Goal: Check status: Check status

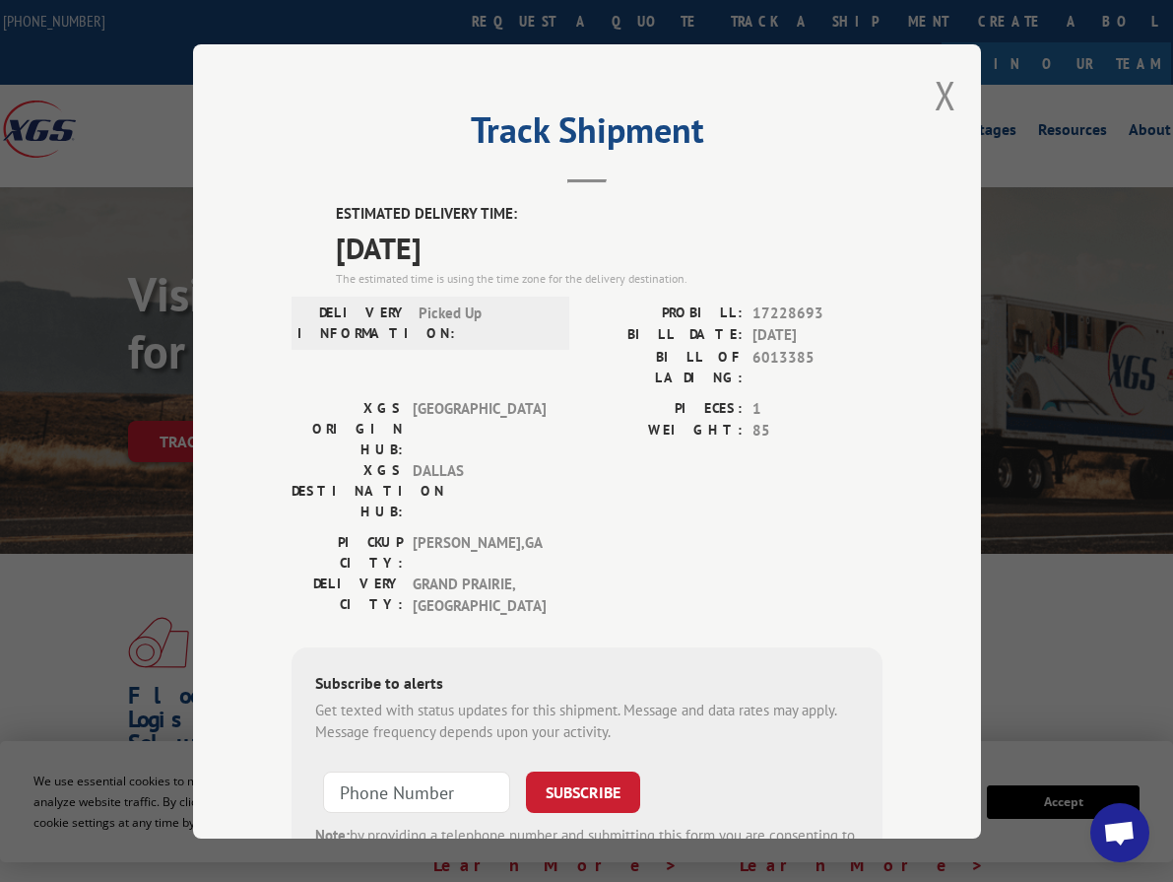
scroll to position [80, 0]
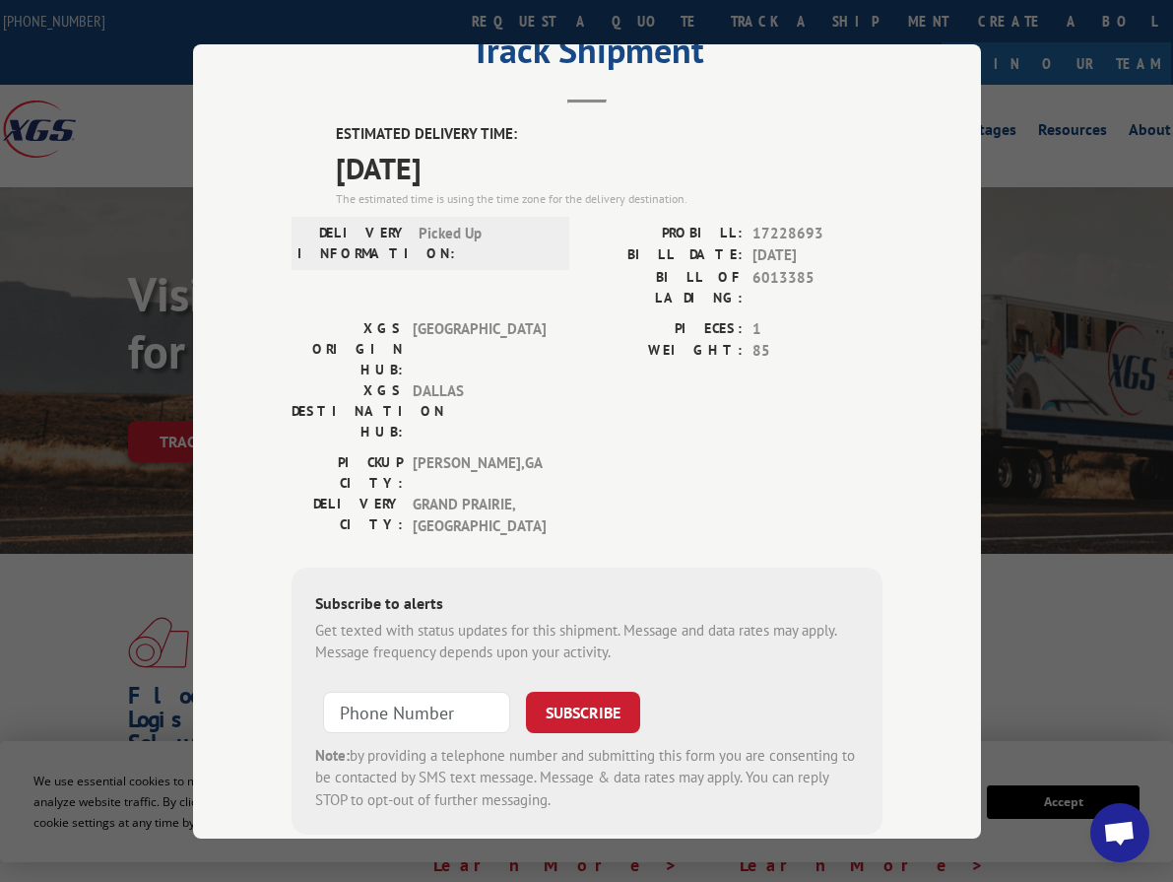
click at [925, 194] on div "Track Shipment ESTIMATED DELIVERY TIME: [DATE] The estimated time is using the …" at bounding box center [587, 441] width 788 height 794
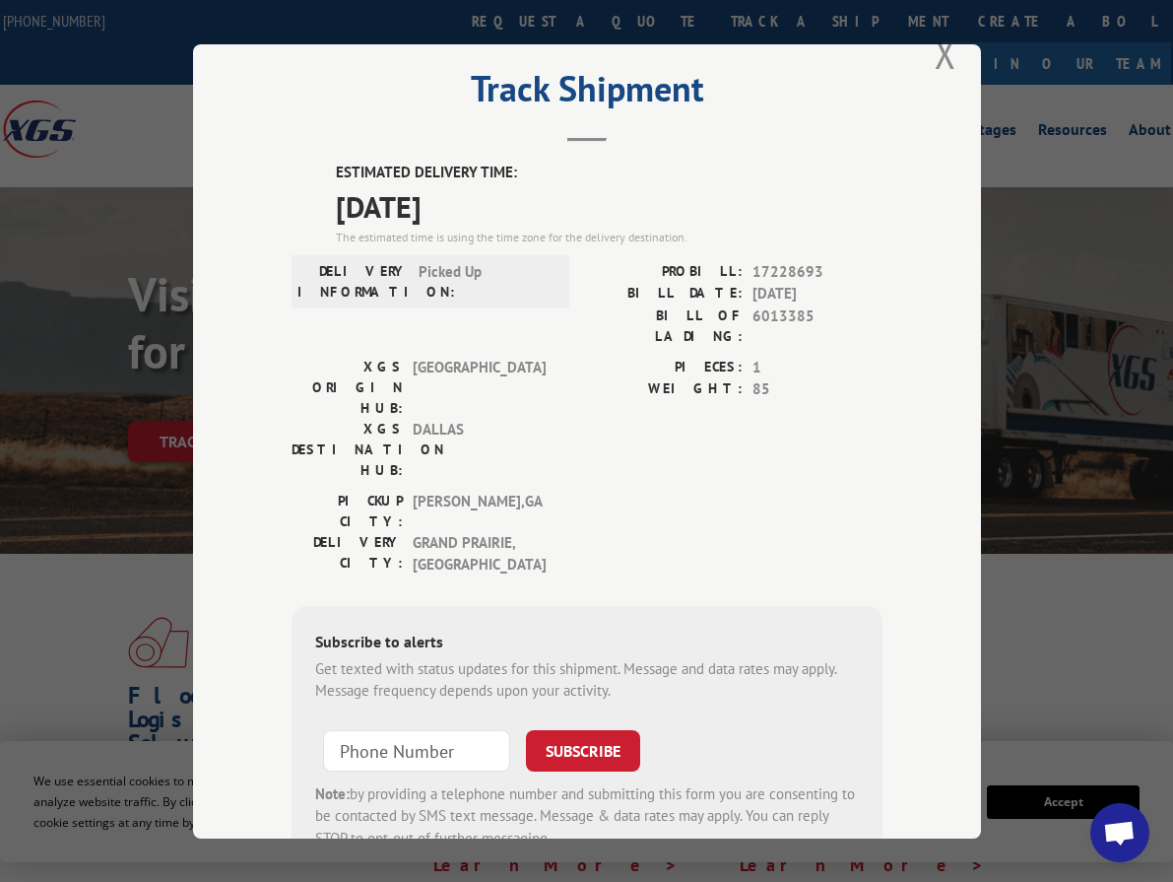
scroll to position [40, 0]
click at [935, 54] on button "Close modal" at bounding box center [946, 55] width 22 height 52
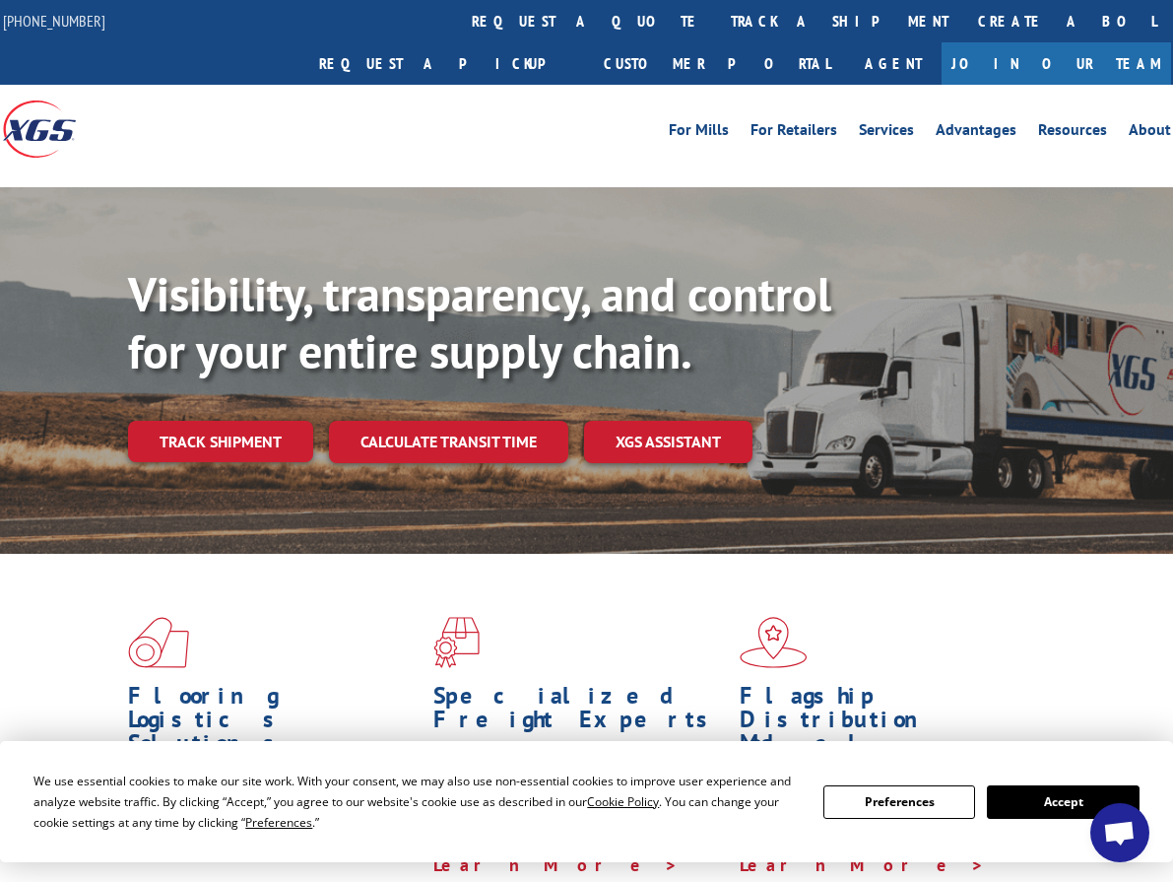
click at [229, 421] on link "Track shipment" at bounding box center [220, 441] width 185 height 41
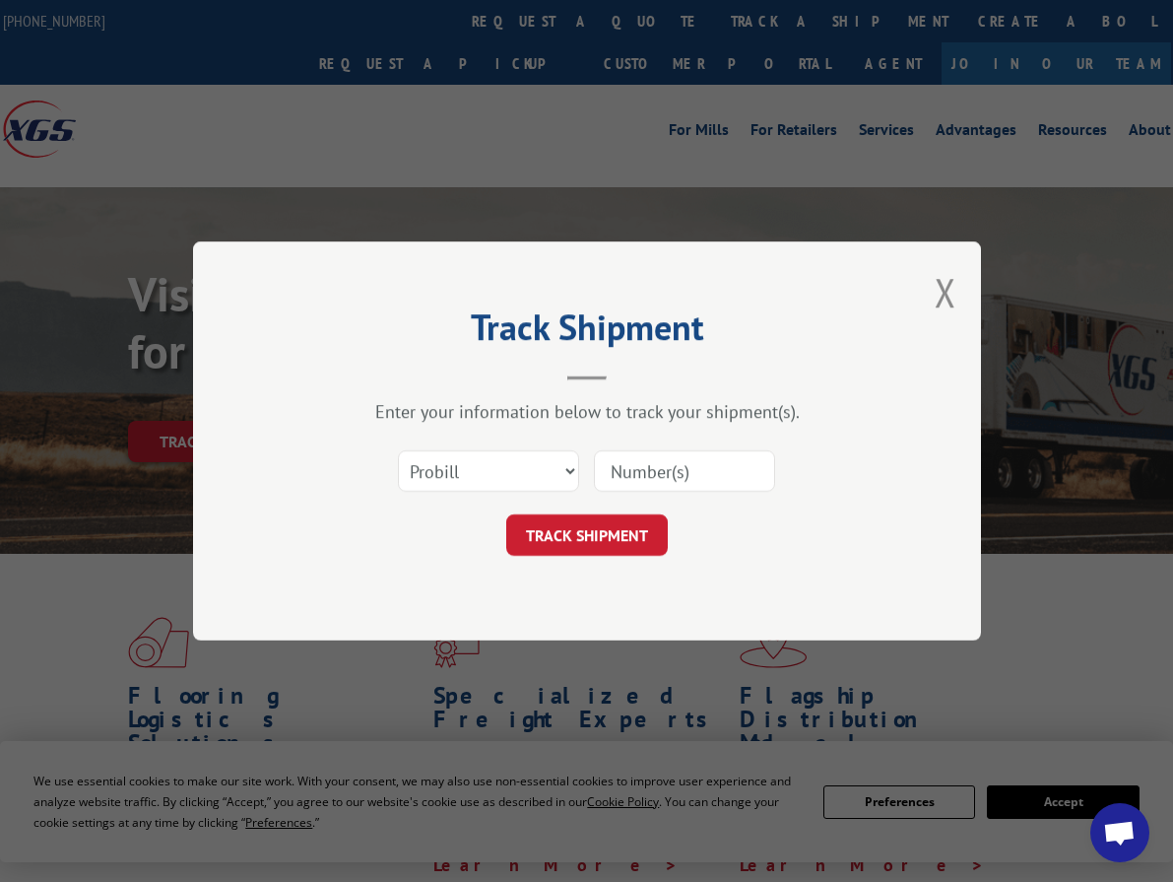
click at [848, 415] on div "Enter your information below to track your shipment(s)." at bounding box center [587, 411] width 591 height 23
click at [515, 466] on select "Select category... Probill BOL PO" at bounding box center [488, 470] width 181 height 41
select select "po"
click at [398, 450] on select "Select category... Probill BOL PO" at bounding box center [488, 470] width 181 height 41
click at [668, 476] on input at bounding box center [684, 470] width 181 height 41
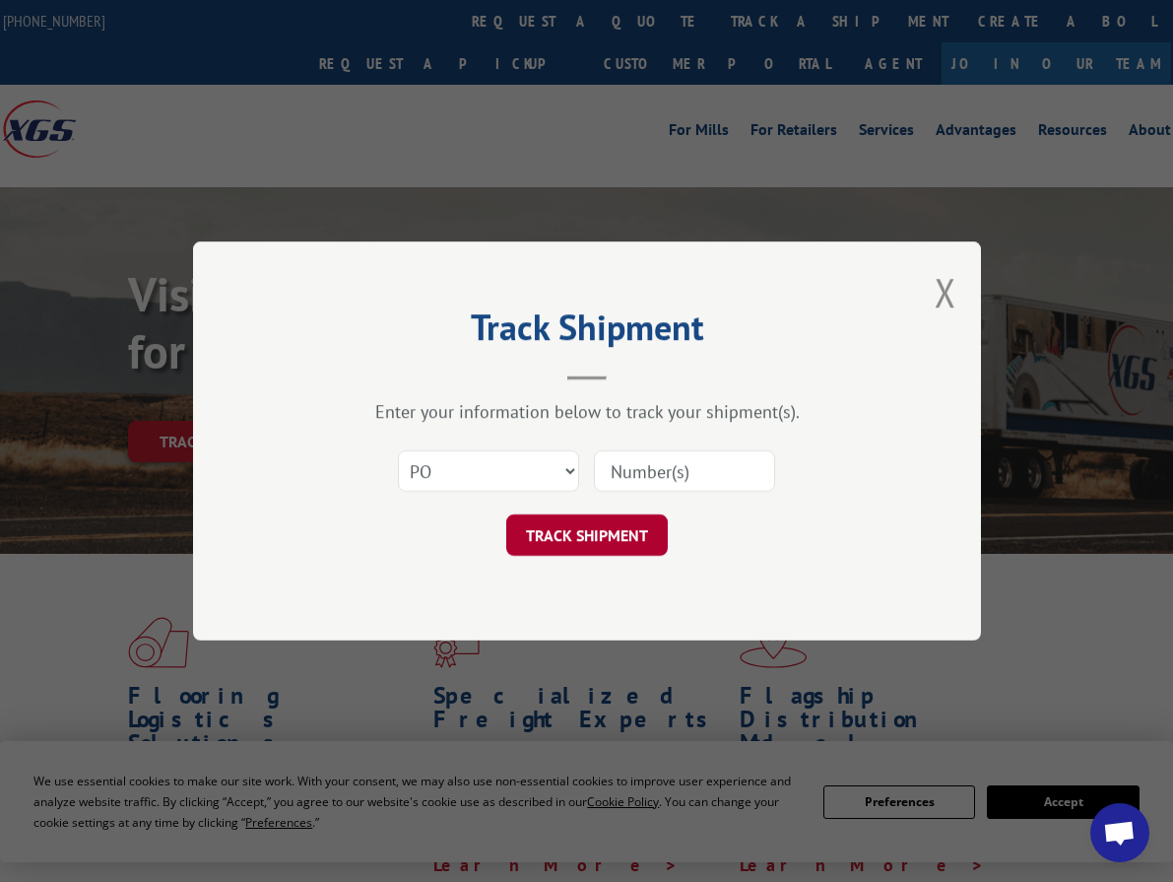
paste input "295307997"
type input "295307997"
click at [591, 522] on button "TRACK SHIPMENT" at bounding box center [587, 534] width 162 height 41
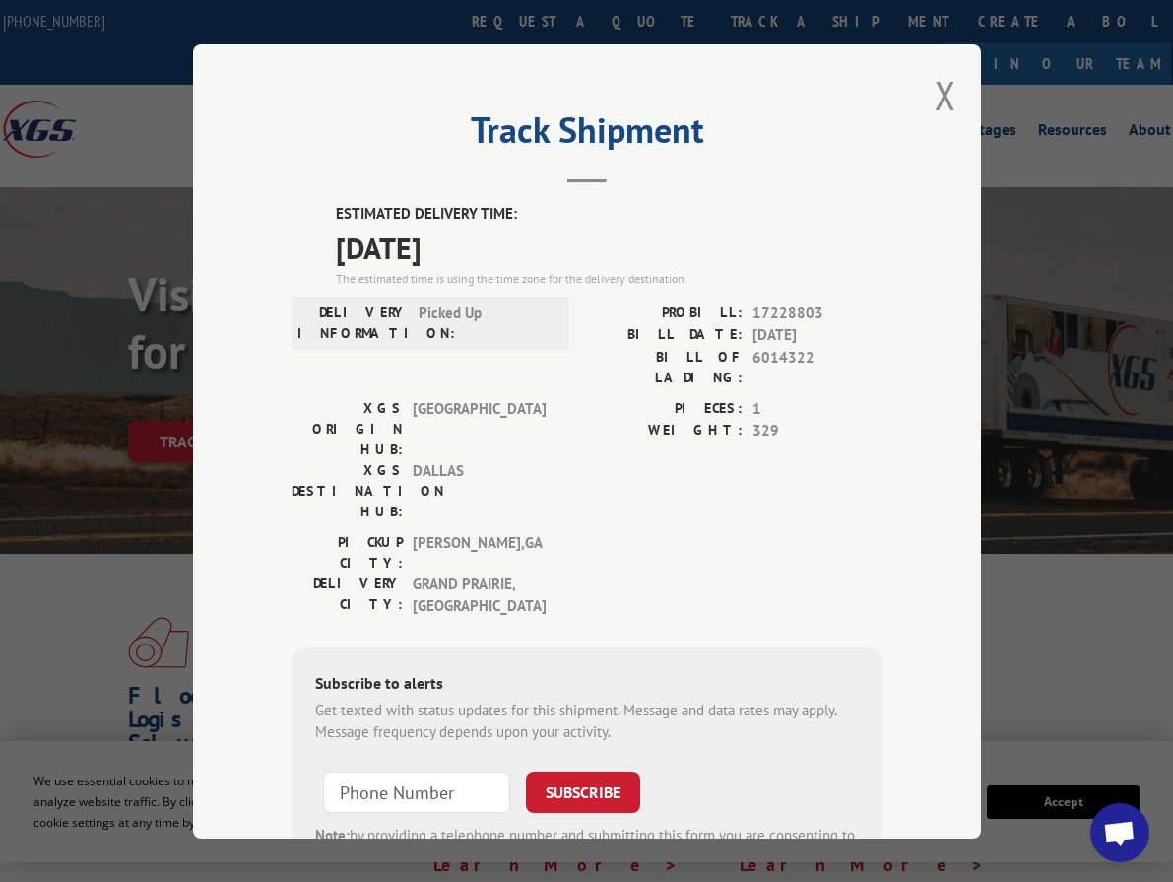
click at [593, 420] on label "WEIGHT:" at bounding box center [665, 431] width 156 height 23
click at [639, 420] on label "WEIGHT:" at bounding box center [665, 431] width 156 height 23
click at [661, 142] on h2 "Track Shipment" at bounding box center [587, 134] width 591 height 37
click at [935, 80] on button "Close modal" at bounding box center [946, 95] width 22 height 52
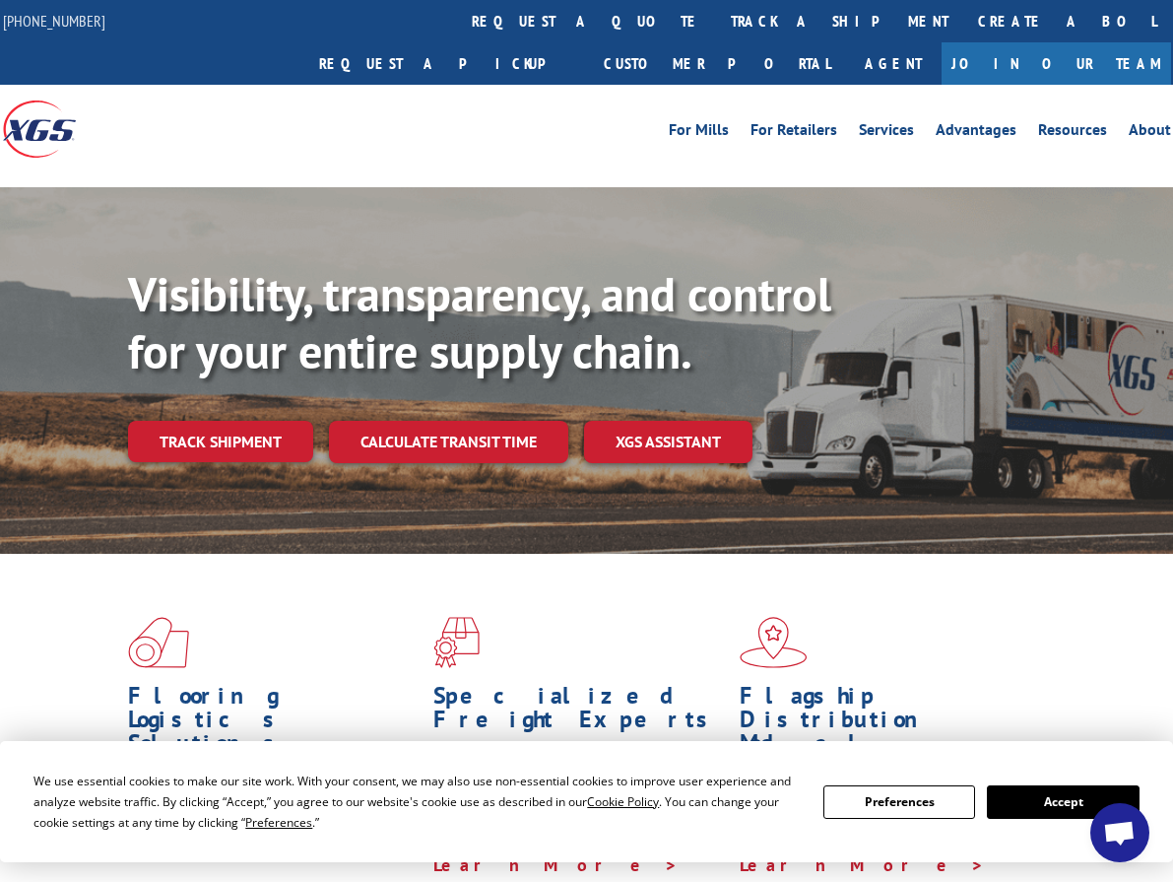
click at [227, 421] on link "Track shipment" at bounding box center [220, 441] width 185 height 41
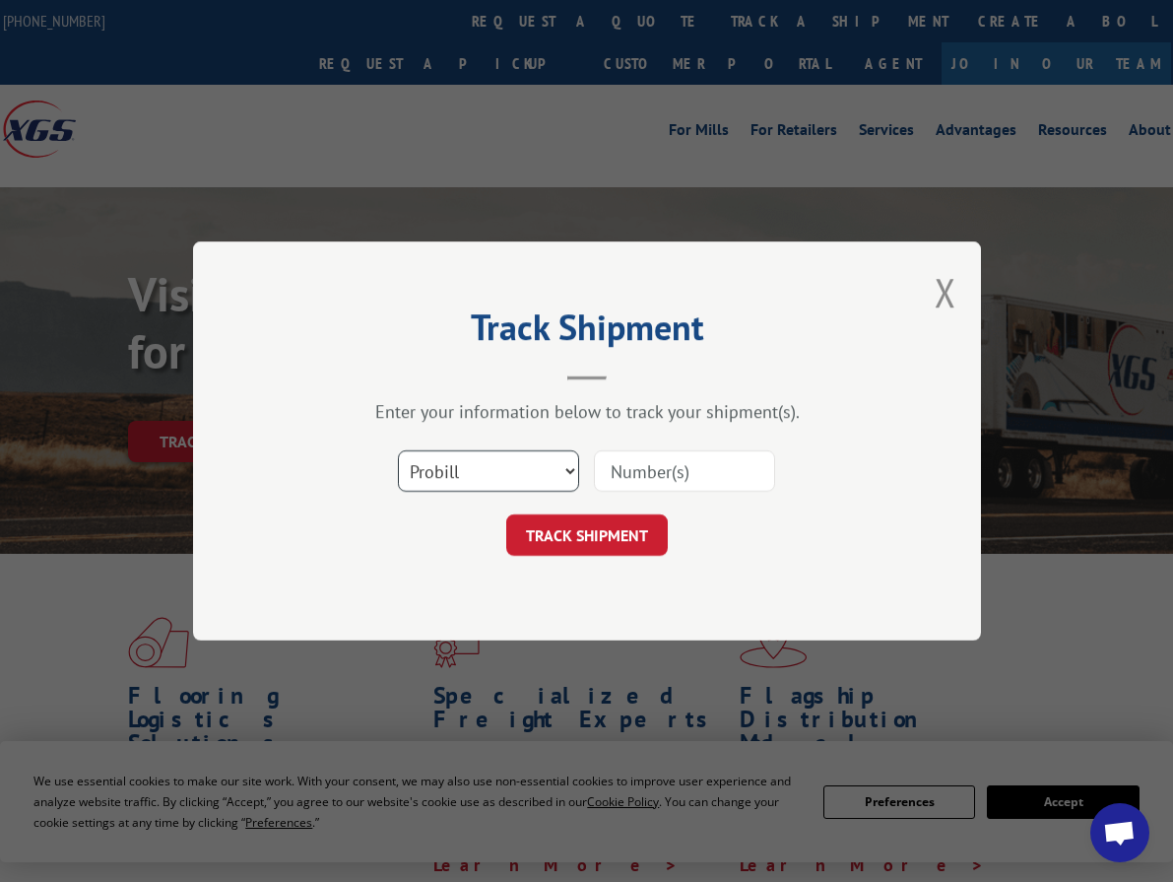
click at [511, 485] on select "Select category... Probill BOL PO" at bounding box center [488, 470] width 181 height 41
select select "po"
click at [398, 450] on select "Select category... Probill BOL PO" at bounding box center [488, 470] width 181 height 41
click at [646, 479] on input at bounding box center [684, 470] width 181 height 41
paste input "295299701"
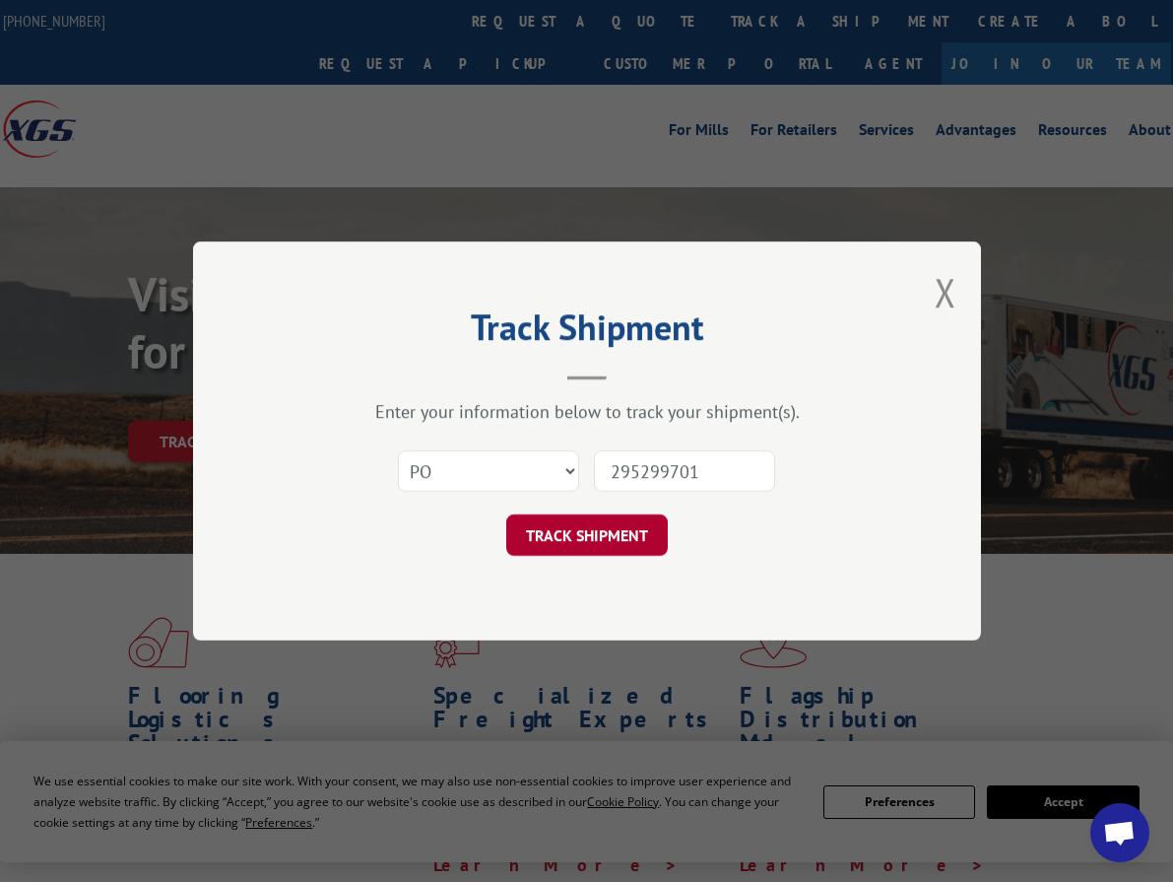
type input "295299701"
click at [570, 534] on button "TRACK SHIPMENT" at bounding box center [587, 534] width 162 height 41
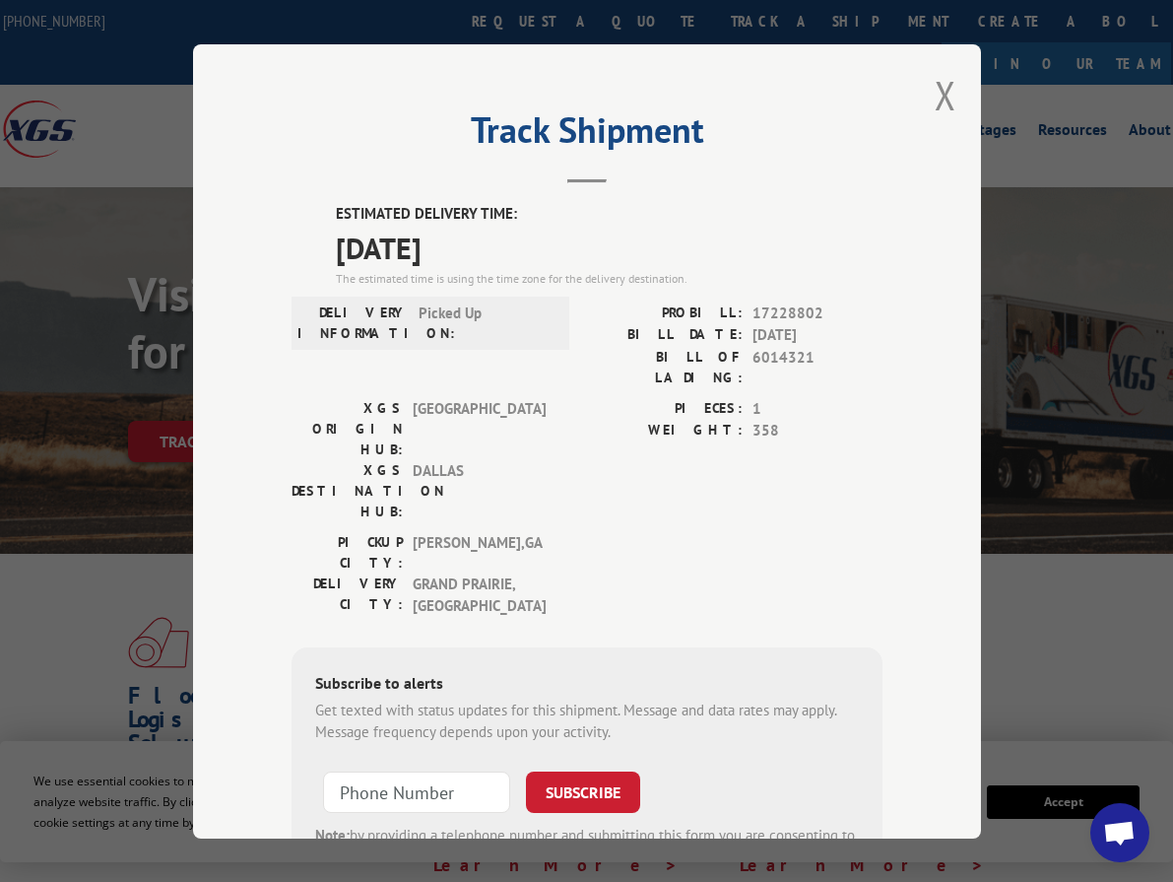
click at [800, 531] on div "PICKUP CITY: [GEOGRAPHIC_DATA] , [GEOGRAPHIC_DATA]: [GEOGRAPHIC_DATA] , [GEOGRA…" at bounding box center [587, 579] width 591 height 96
click at [678, 531] on div "PICKUP CITY: [GEOGRAPHIC_DATA] , [GEOGRAPHIC_DATA]: [GEOGRAPHIC_DATA] , [GEOGRA…" at bounding box center [587, 579] width 591 height 96
drag, startPoint x: 747, startPoint y: 348, endPoint x: 804, endPoint y: 349, distance: 57.2
click at [804, 349] on span "6014321" at bounding box center [818, 366] width 130 height 41
click at [811, 397] on span "1" at bounding box center [818, 408] width 130 height 23
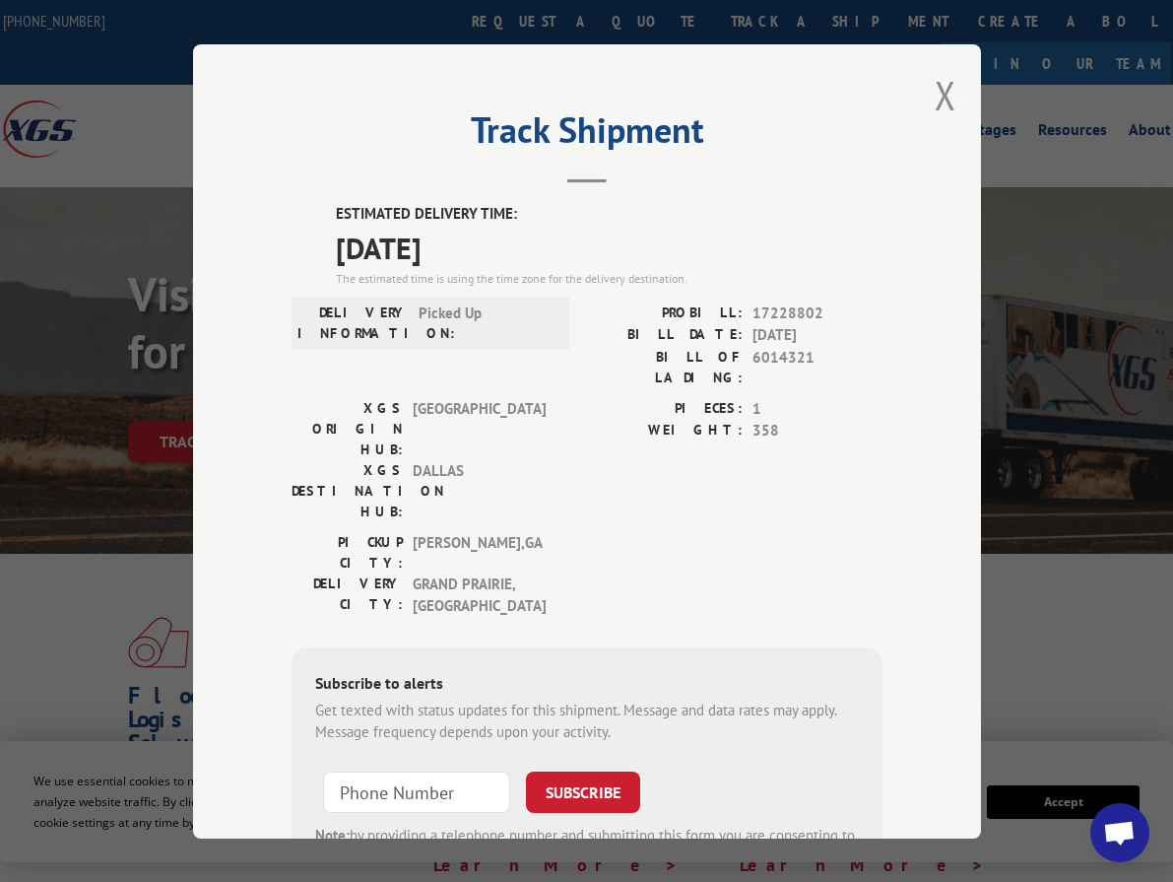
drag, startPoint x: 330, startPoint y: 234, endPoint x: 502, endPoint y: 241, distance: 172.6
click at [477, 239] on span "[DATE]" at bounding box center [609, 247] width 547 height 44
click at [546, 370] on div "DELIVERY INFORMATION: Picked Up" at bounding box center [431, 349] width 278 height 96
click at [612, 531] on div "PICKUP CITY: [GEOGRAPHIC_DATA] , [GEOGRAPHIC_DATA]: [GEOGRAPHIC_DATA] , [GEOGRA…" at bounding box center [587, 579] width 591 height 96
click at [938, 84] on button "Close modal" at bounding box center [946, 95] width 22 height 52
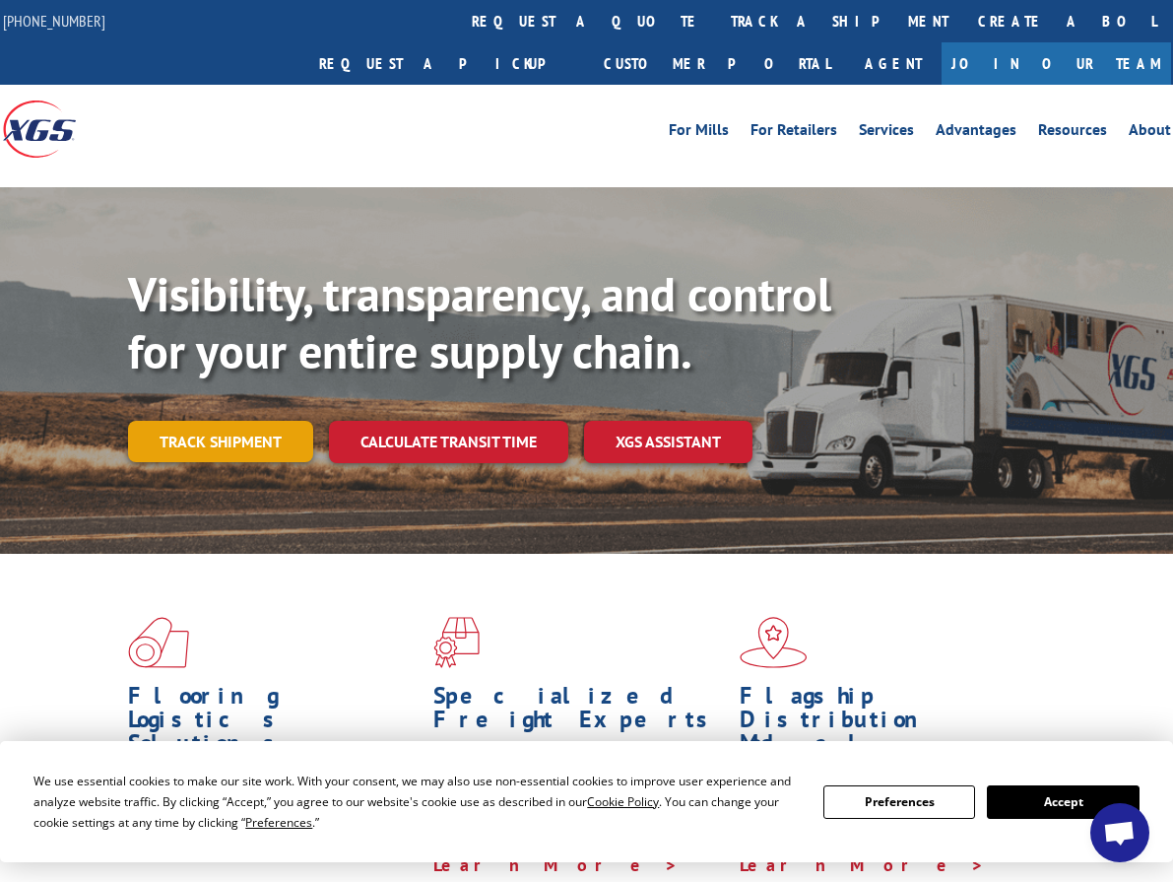
click at [242, 421] on link "Track shipment" at bounding box center [220, 441] width 185 height 41
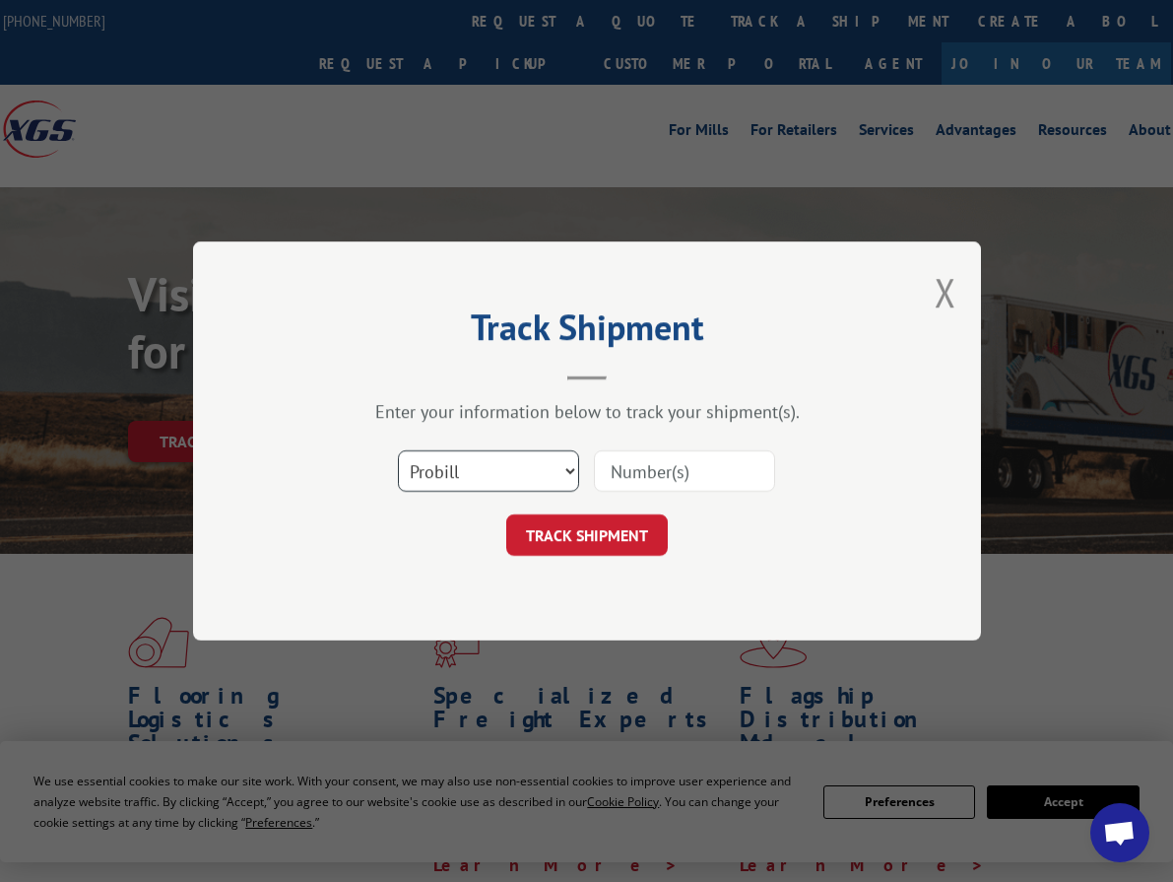
click at [432, 474] on select "Select category... Probill BOL PO" at bounding box center [488, 470] width 181 height 41
select select "po"
click at [398, 450] on select "Select category... Probill BOL PO" at bounding box center [488, 470] width 181 height 41
click at [523, 475] on select "Select category... Probill BOL PO" at bounding box center [488, 470] width 181 height 41
click at [673, 470] on input at bounding box center [684, 470] width 181 height 41
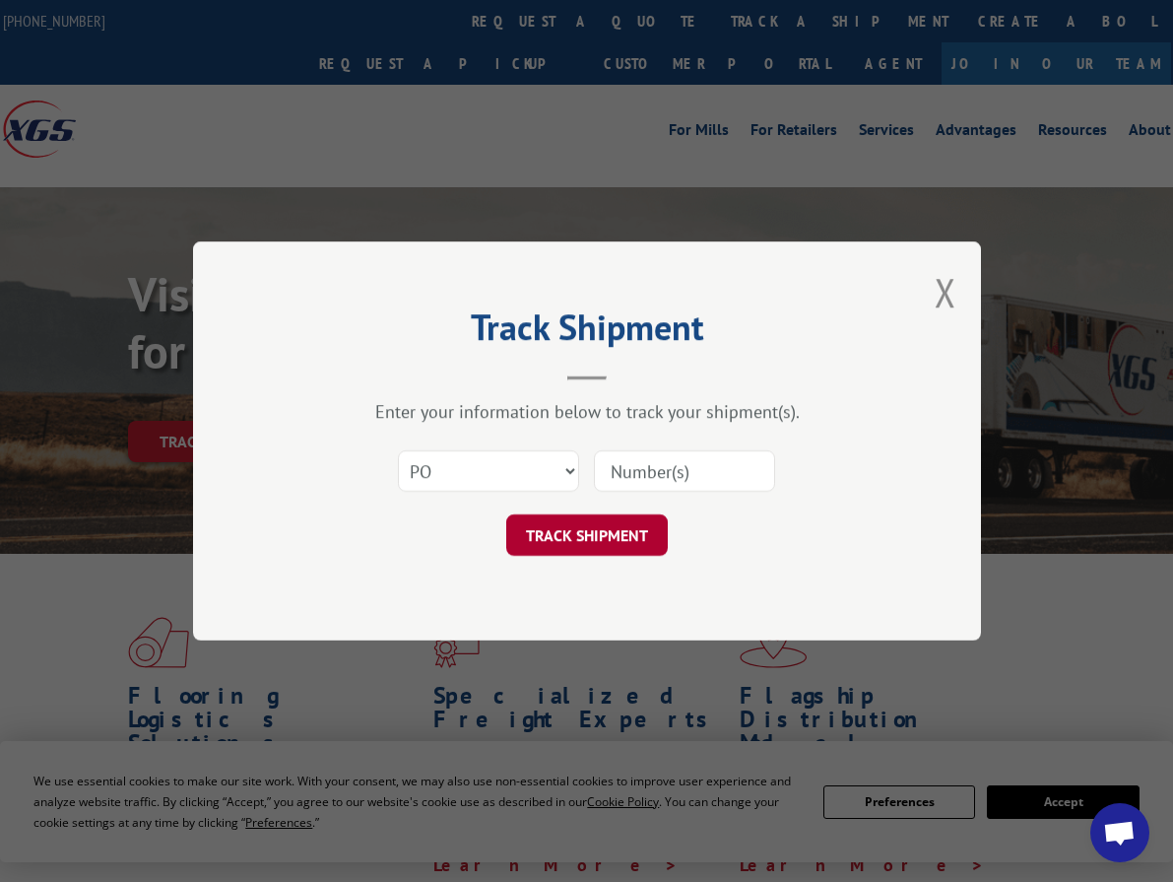
paste input "295286090"
type input "295286090"
click at [616, 531] on button "TRACK SHIPMENT" at bounding box center [587, 534] width 162 height 41
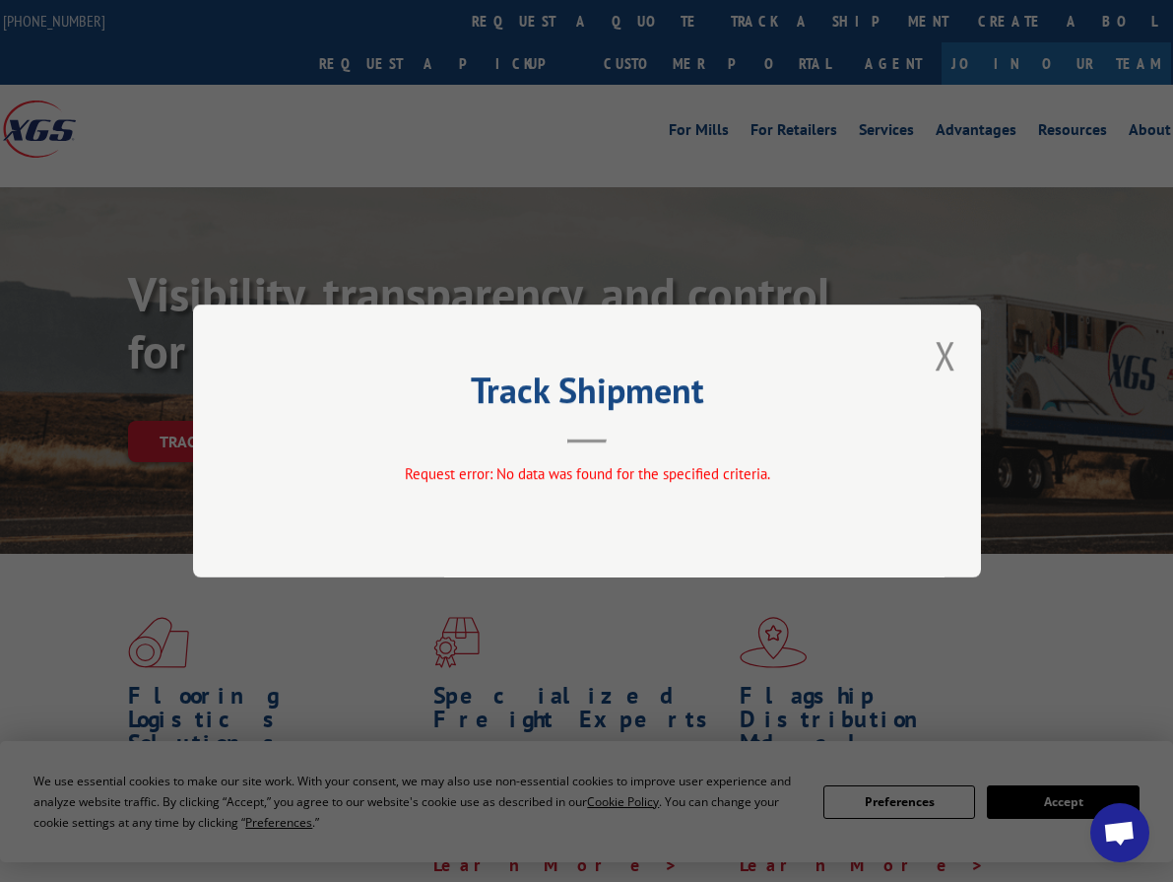
click at [947, 365] on button "Close modal" at bounding box center [946, 355] width 22 height 52
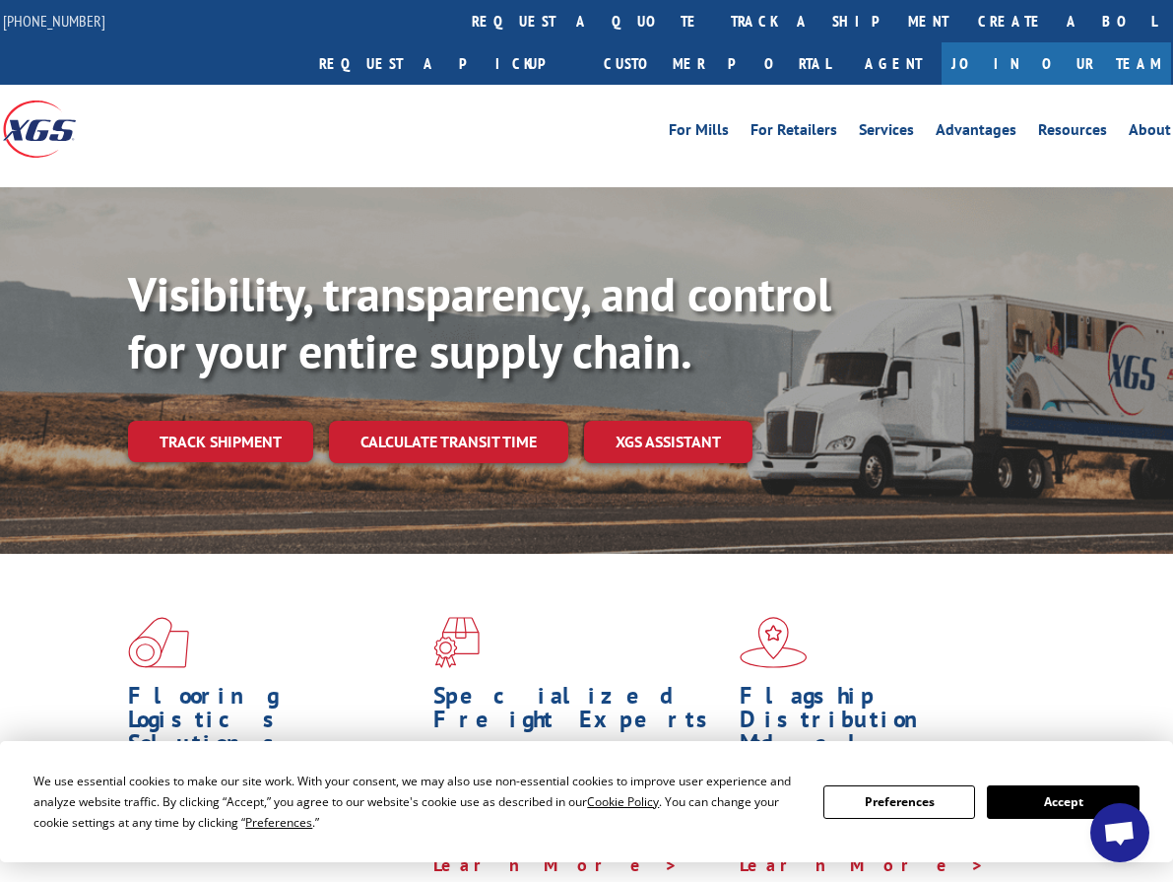
click at [534, 421] on link "Calculate transit time" at bounding box center [448, 442] width 239 height 42
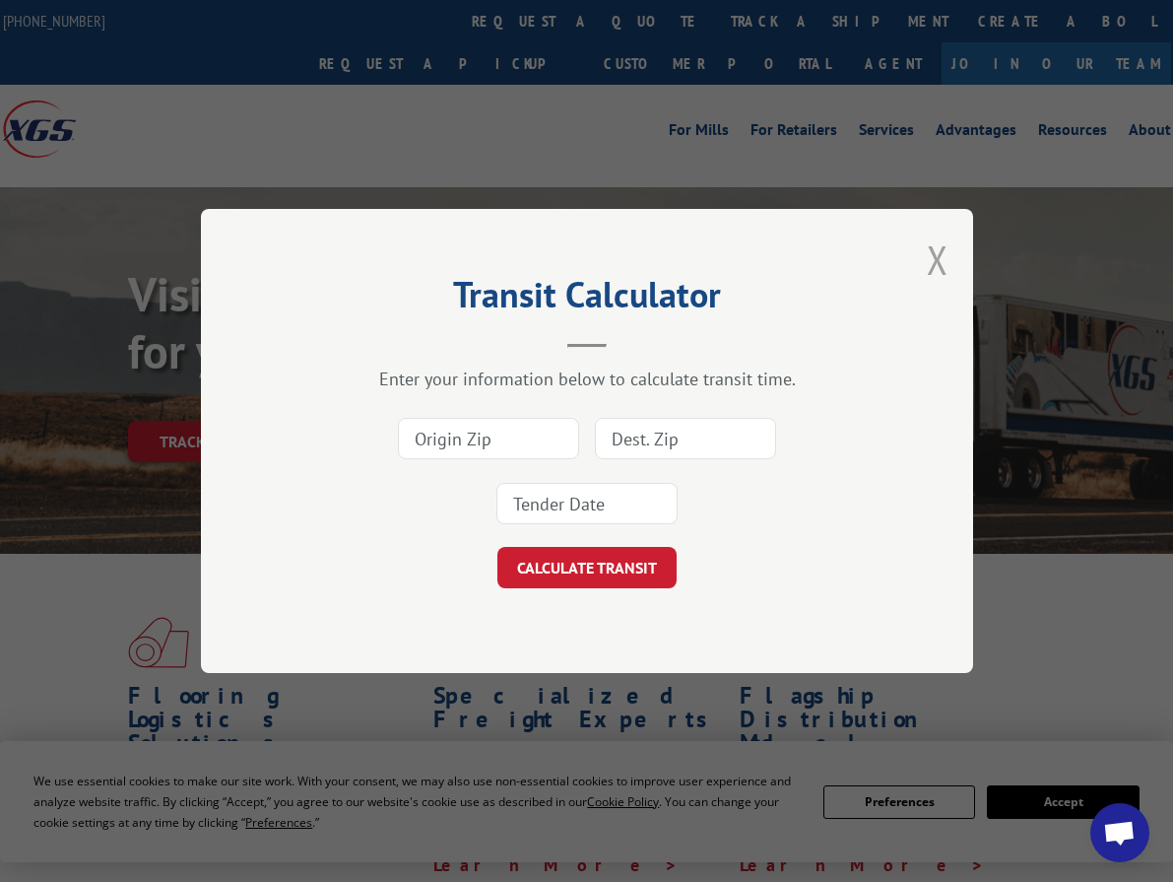
click at [935, 248] on button "Close modal" at bounding box center [938, 260] width 22 height 52
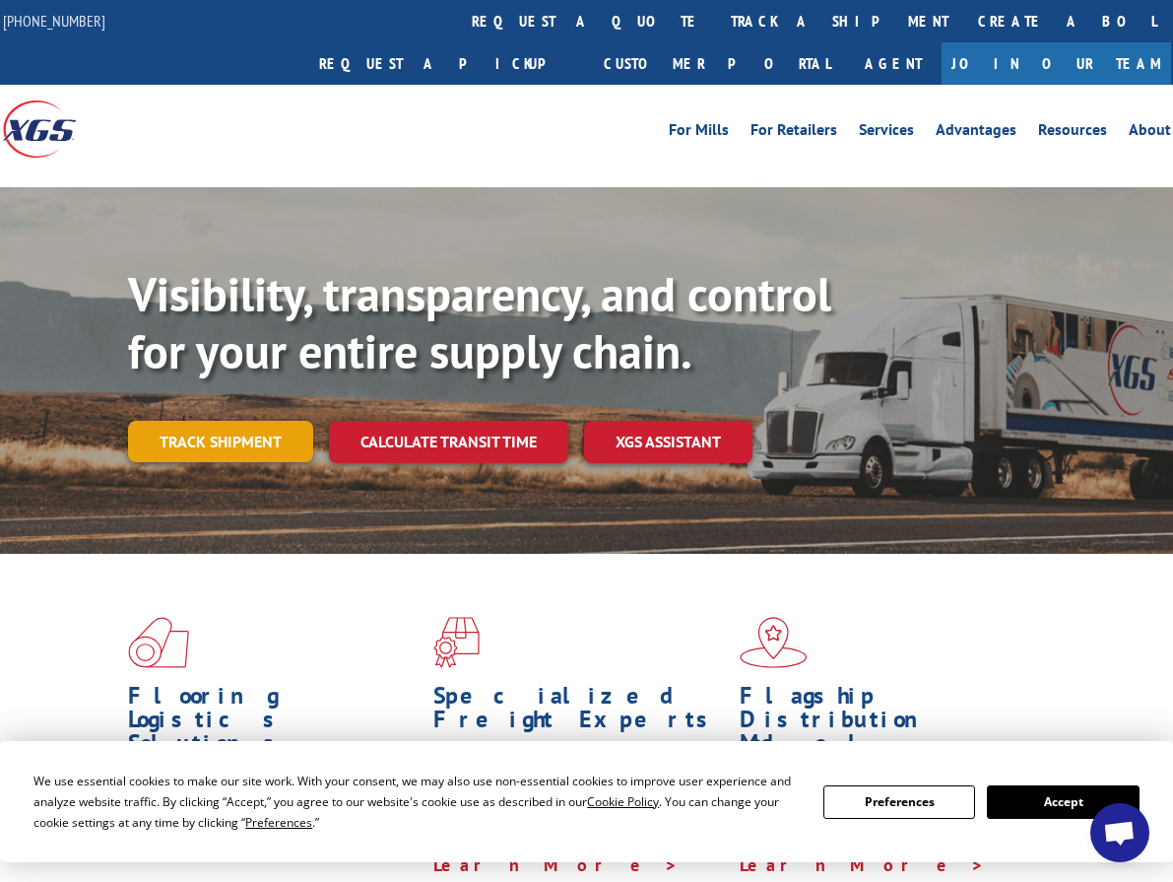
click at [207, 421] on link "Track shipment" at bounding box center [220, 441] width 185 height 41
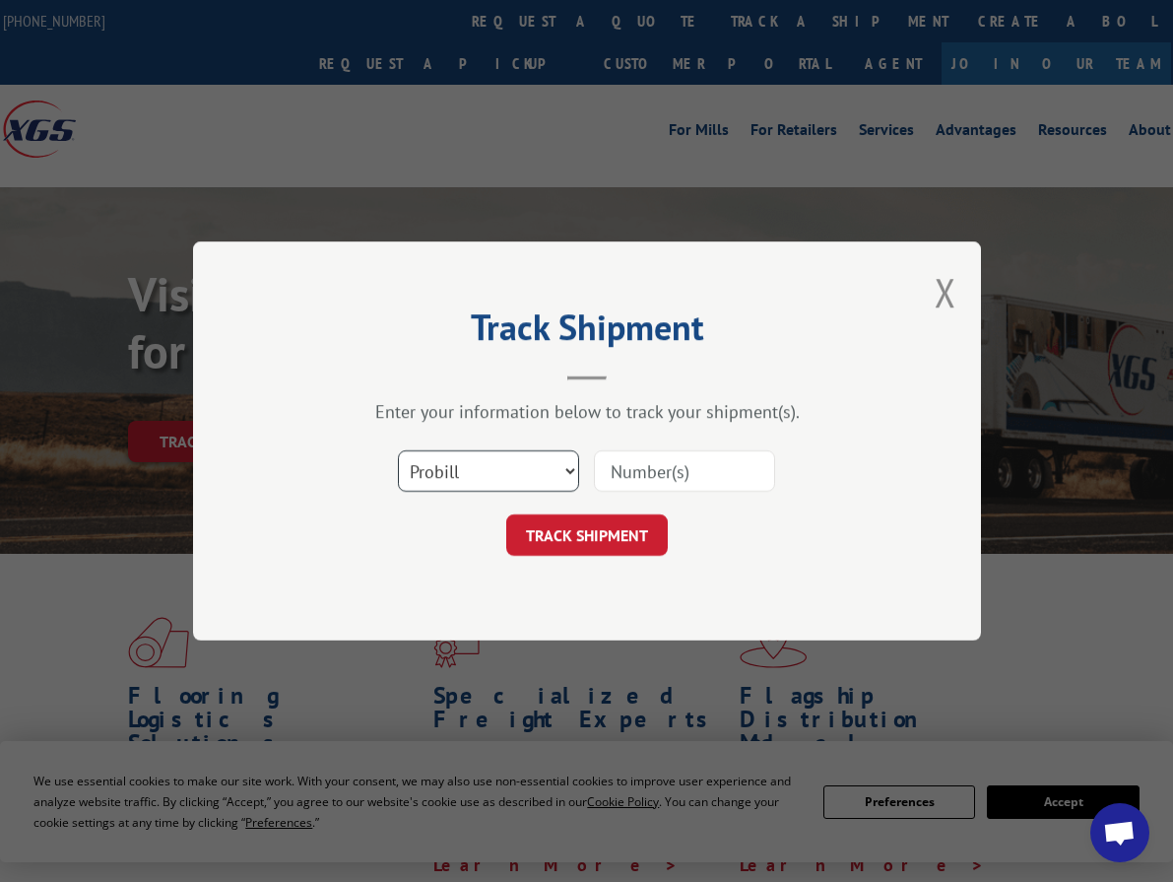
click at [512, 469] on select "Select category... Probill BOL PO" at bounding box center [488, 470] width 181 height 41
select select "po"
click at [398, 450] on select "Select category... Probill BOL PO" at bounding box center [488, 470] width 181 height 41
click at [619, 479] on input at bounding box center [684, 470] width 181 height 41
paste input "295141919"
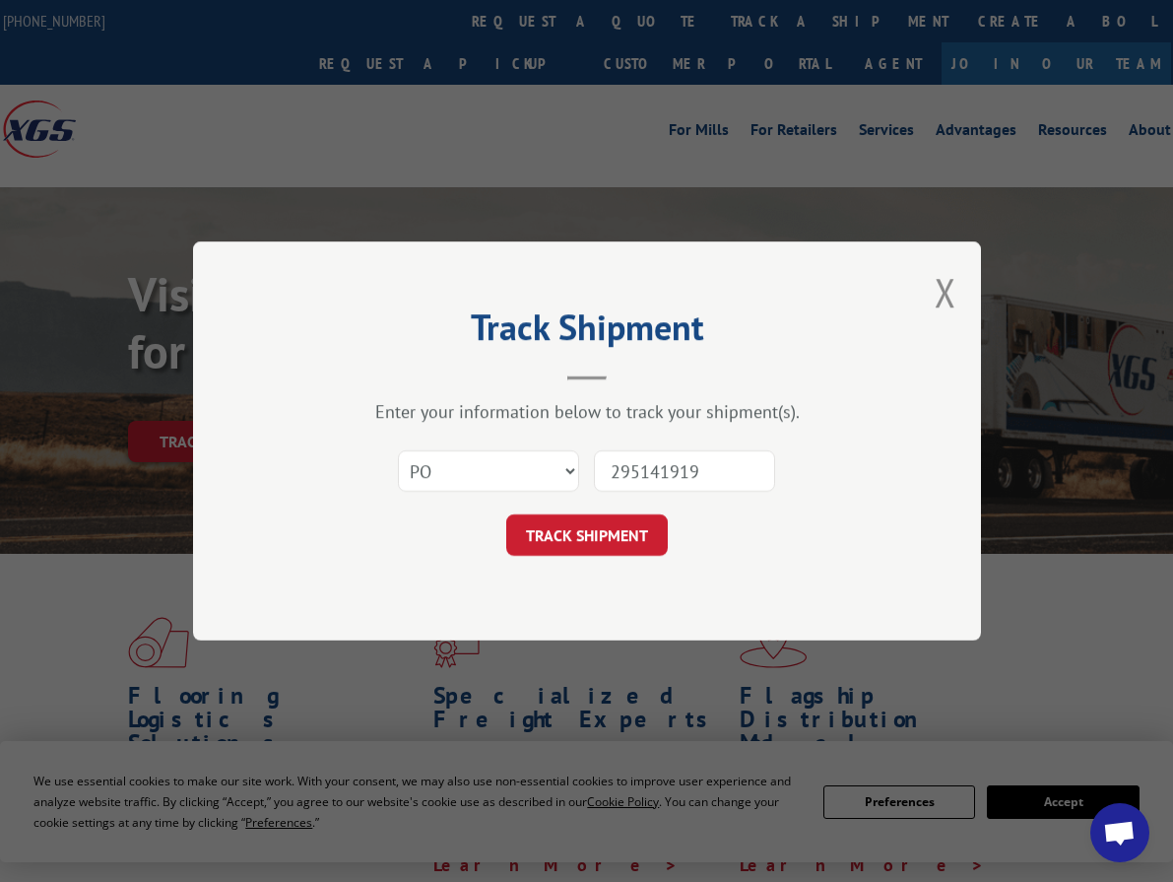
type input "295141919"
click at [581, 559] on div "Track Shipment Enter your information below to track your shipment(s). Select c…" at bounding box center [587, 440] width 788 height 399
click at [577, 537] on button "TRACK SHIPMENT" at bounding box center [587, 534] width 162 height 41
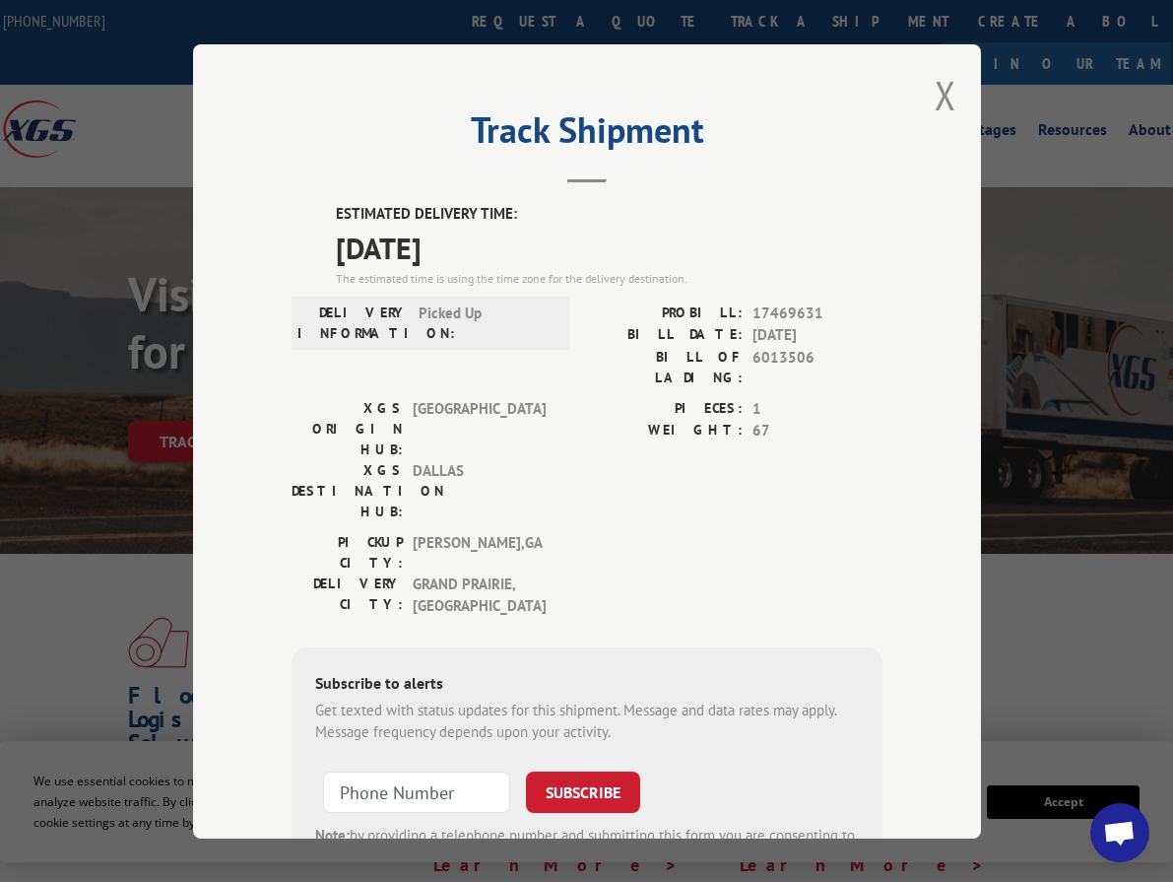
click at [794, 504] on div "ESTIMATED DELIVERY TIME: [DATE] The estimated time is using the time zone for t…" at bounding box center [587, 558] width 591 height 711
click at [604, 531] on div "PICKUP CITY: [GEOGRAPHIC_DATA] , [GEOGRAPHIC_DATA]: [GEOGRAPHIC_DATA] , [GEOGRA…" at bounding box center [587, 579] width 591 height 96
click at [949, 91] on div "Track Shipment ESTIMATED DELIVERY TIME: [DATE] The estimated time is using the …" at bounding box center [587, 441] width 788 height 794
click at [935, 90] on button "Close modal" at bounding box center [946, 95] width 22 height 52
